Goal: Task Accomplishment & Management: Use online tool/utility

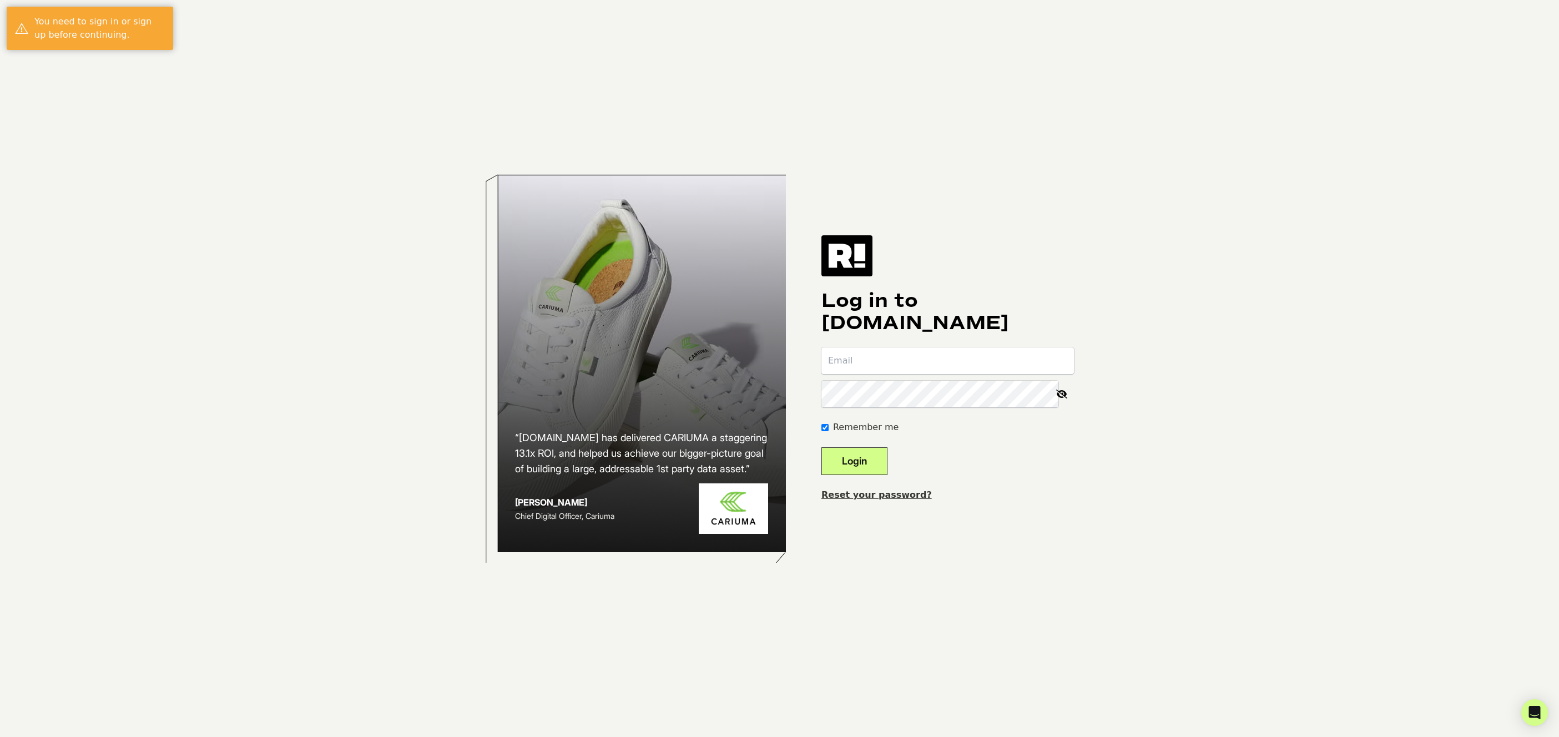
type input "Dennis@hellobatch.com"
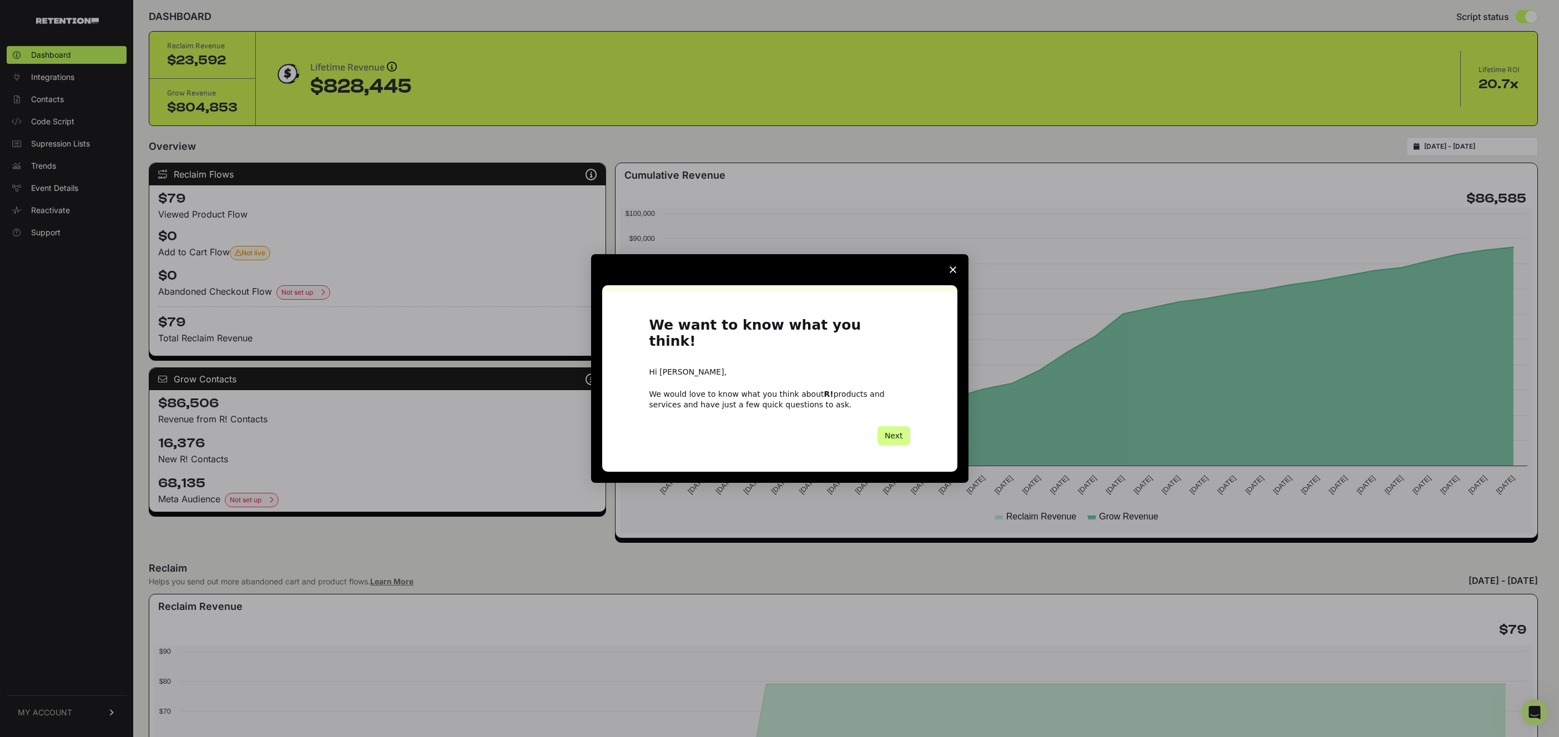
click at [953, 273] on icon "Close survey" at bounding box center [953, 269] width 7 height 7
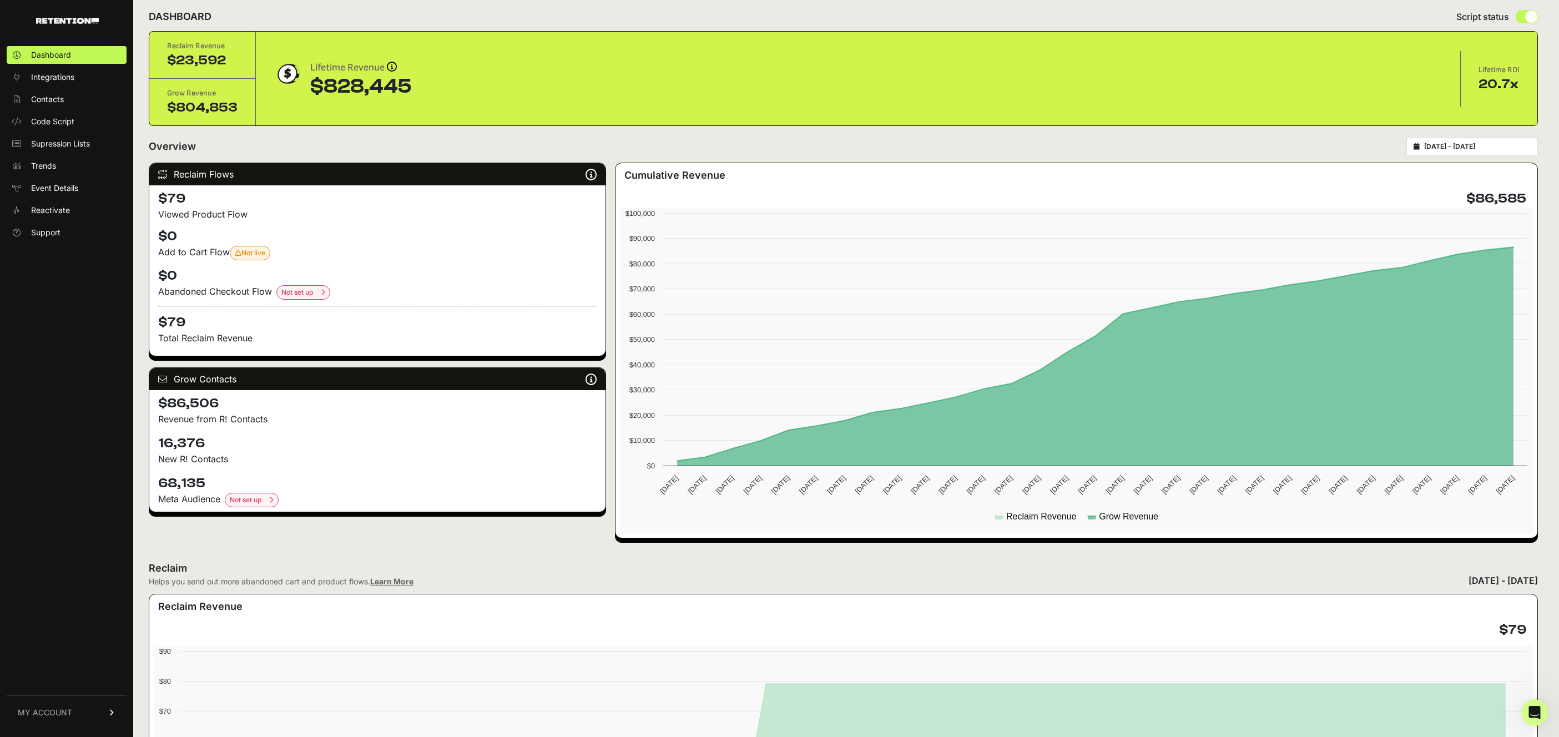
click at [613, 143] on div "Overview [DATE] - [DATE]" at bounding box center [843, 146] width 1389 height 19
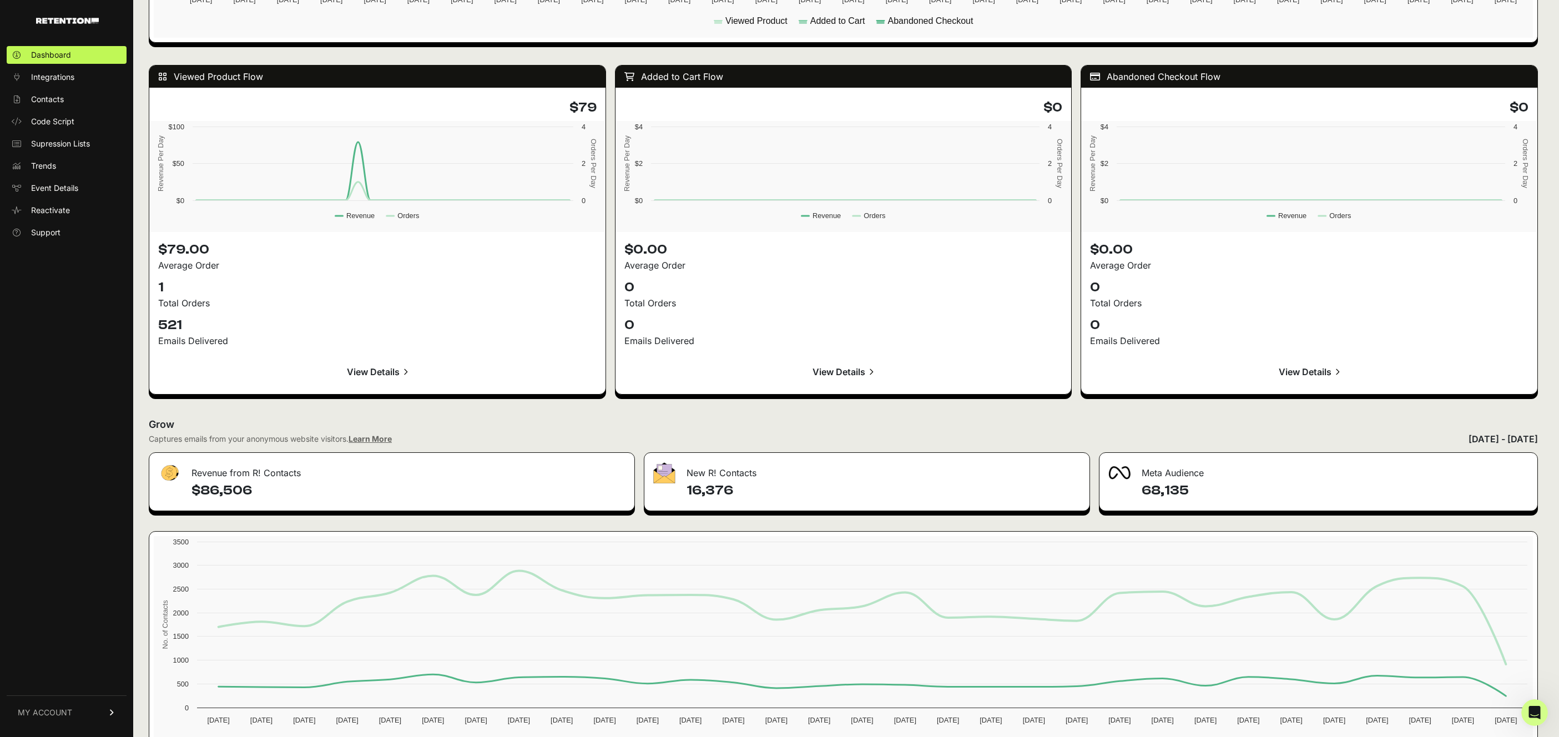
scroll to position [989, 0]
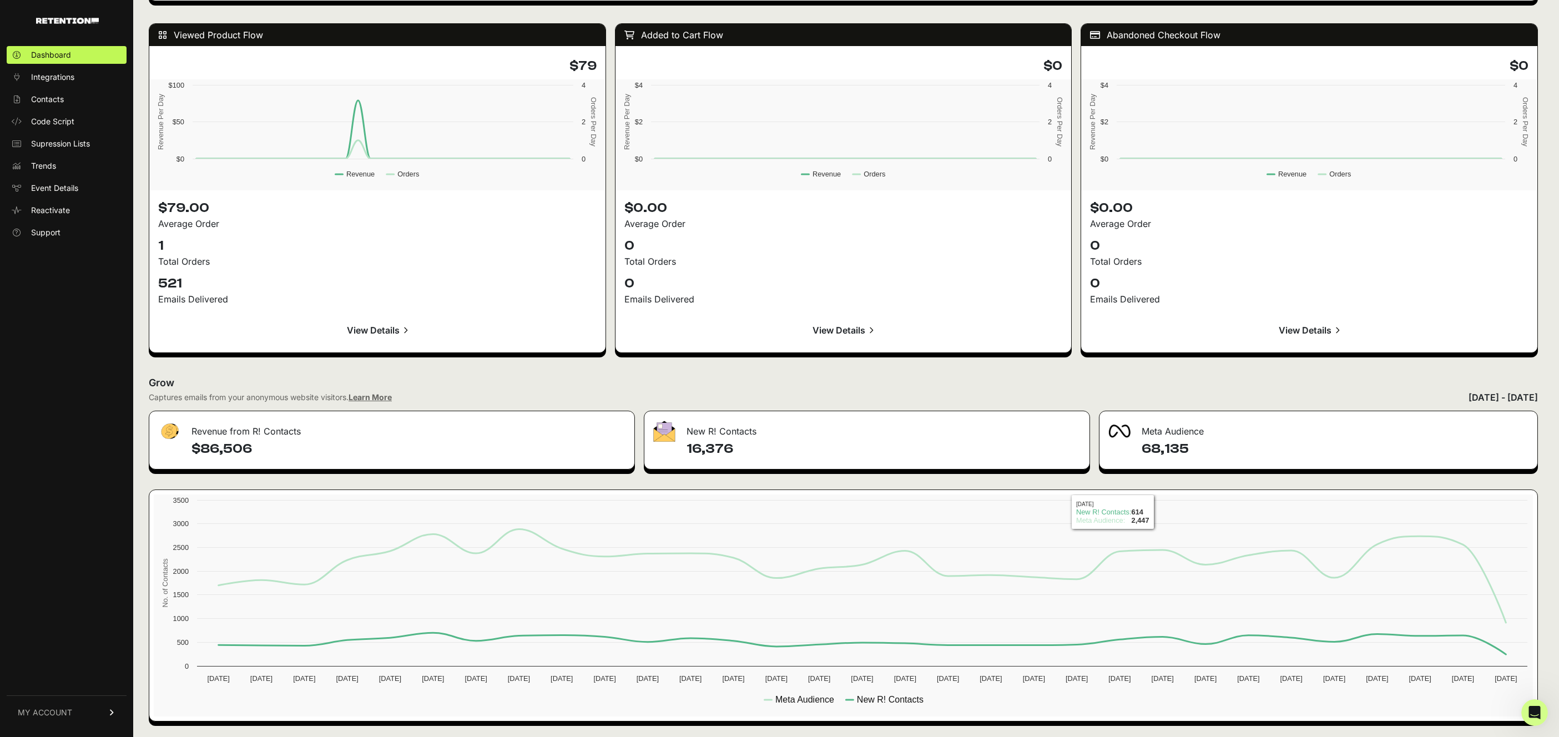
click at [1158, 423] on div "Meta Audience" at bounding box center [1319, 427] width 438 height 33
click at [1141, 401] on div "Captures emails from your anonymous website visitors. Learn More [DATE] - [DATE]" at bounding box center [843, 397] width 1389 height 13
